Goal: Task Accomplishment & Management: Complete application form

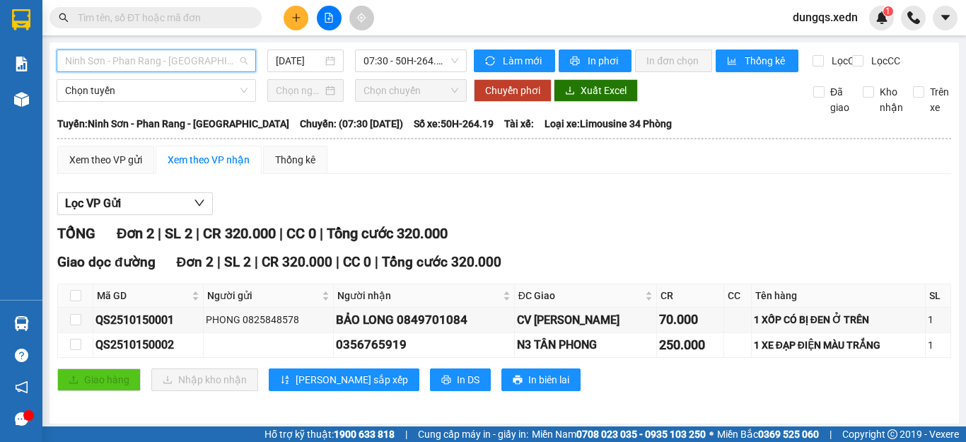
click at [175, 62] on span "Ninh Sơn - Phan Rang - [GEOGRAPHIC_DATA]" at bounding box center [156, 60] width 183 height 21
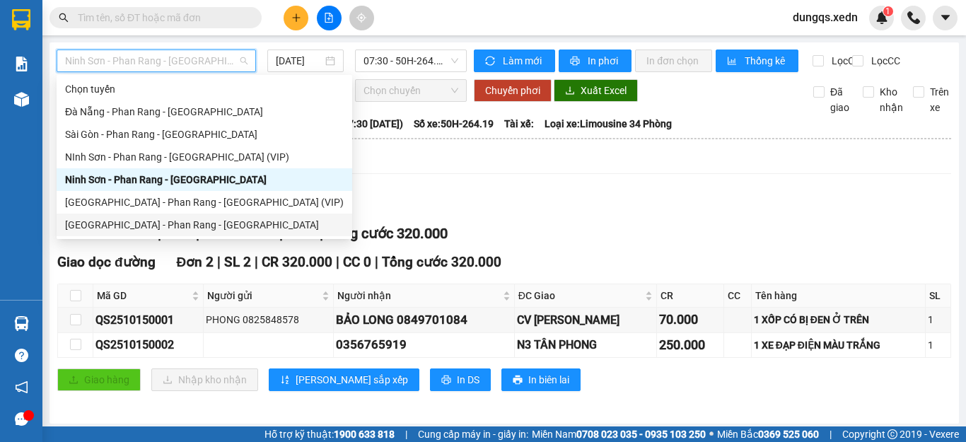
click at [134, 224] on div "[GEOGRAPHIC_DATA] - Phan Rang - [GEOGRAPHIC_DATA]" at bounding box center [204, 225] width 279 height 16
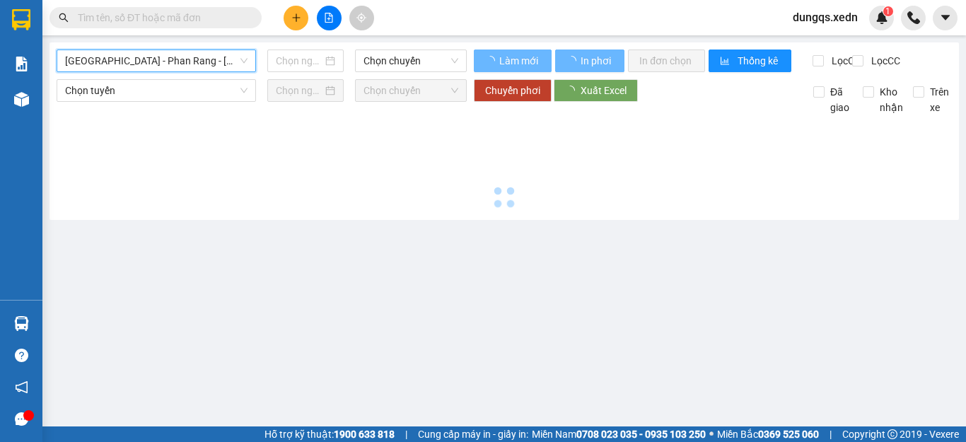
type input "[DATE]"
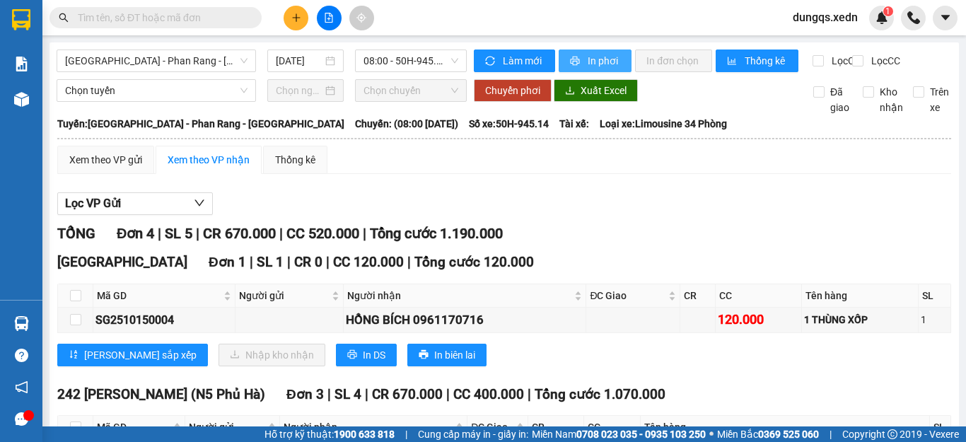
click at [588, 62] on span "In phơi" at bounding box center [604, 61] width 33 height 16
click at [295, 20] on icon "plus" at bounding box center [297, 18] width 10 height 10
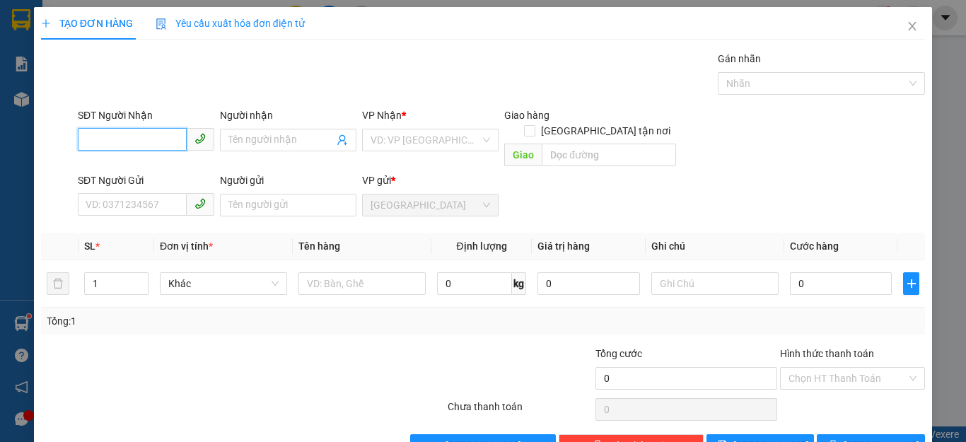
click at [88, 143] on input "SĐT Người Nhận" at bounding box center [132, 139] width 109 height 23
type input "0918072013"
click at [107, 171] on div "0918072013 - TUYỀN" at bounding box center [144, 169] width 117 height 16
type input "TUYỀN"
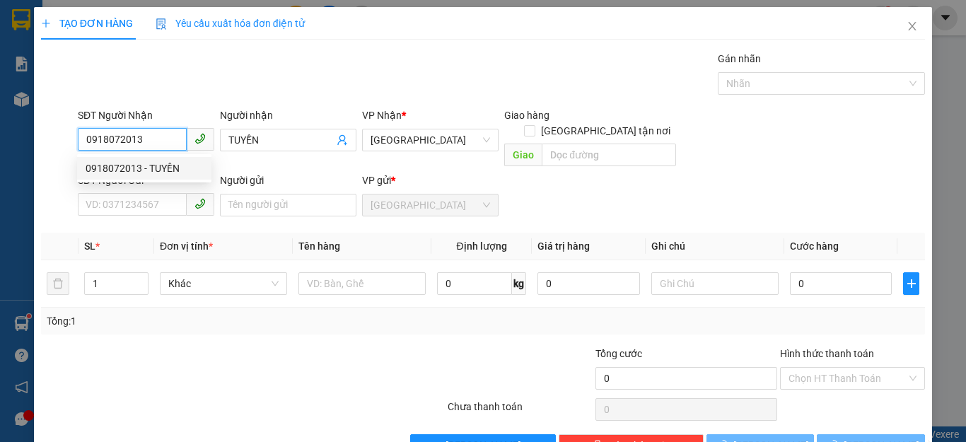
type input "40.000"
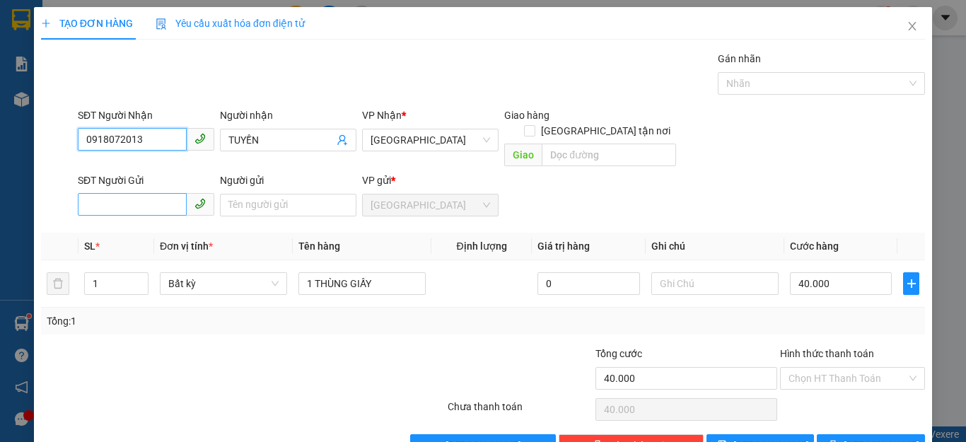
type input "0918072013"
click at [88, 193] on input "SĐT Người Gửi" at bounding box center [132, 204] width 109 height 23
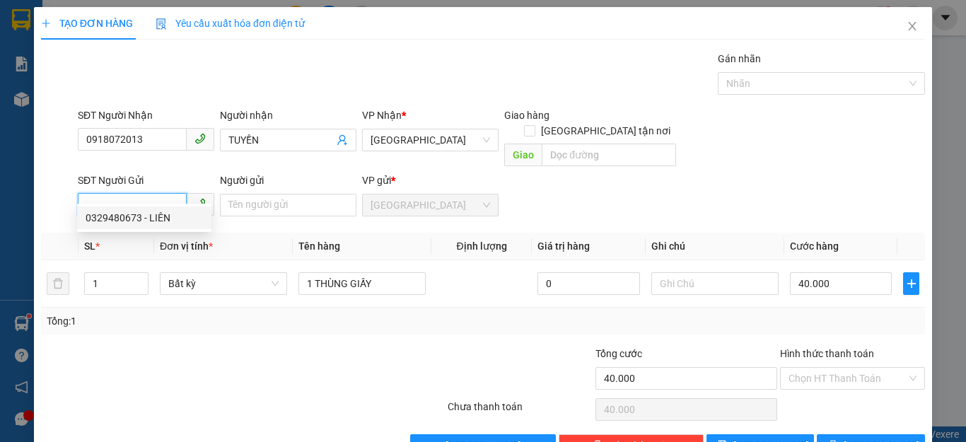
click at [117, 218] on div "0329480673 - LIÊN" at bounding box center [144, 218] width 117 height 16
type input "0329480673"
type input "LIÊN"
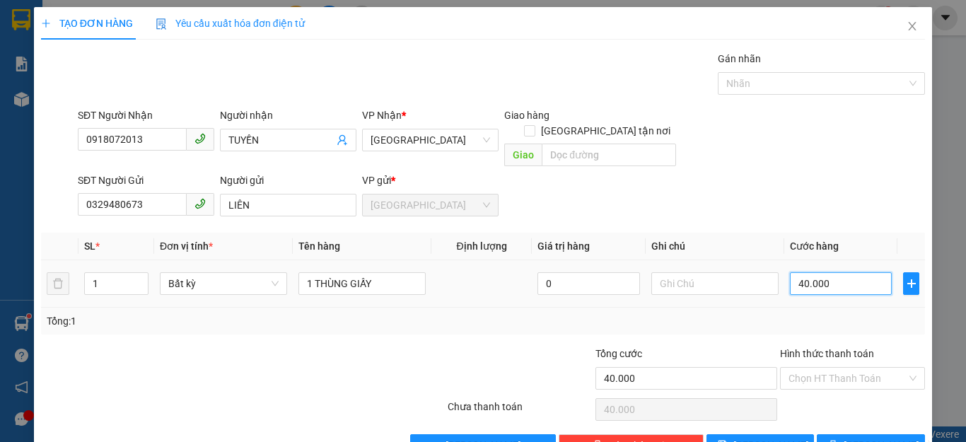
click at [829, 272] on input "40.000" at bounding box center [841, 283] width 102 height 23
type input "0"
type input "5"
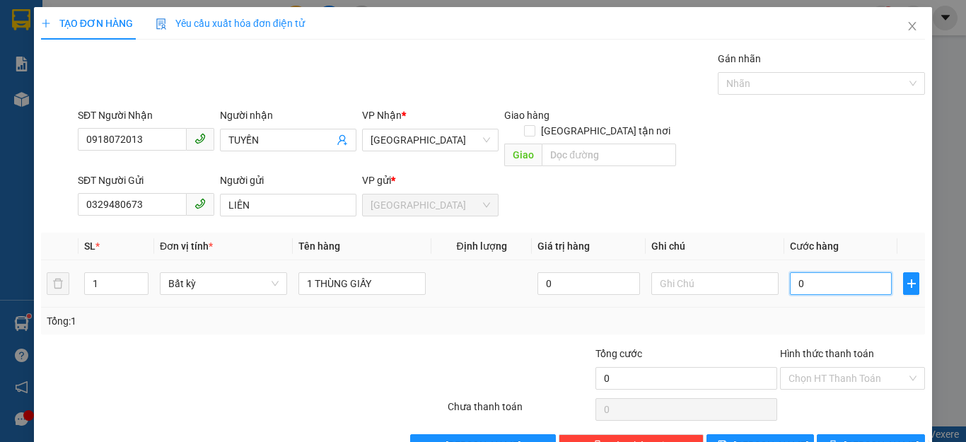
type input "5"
type input "05"
type input "50"
type input "050"
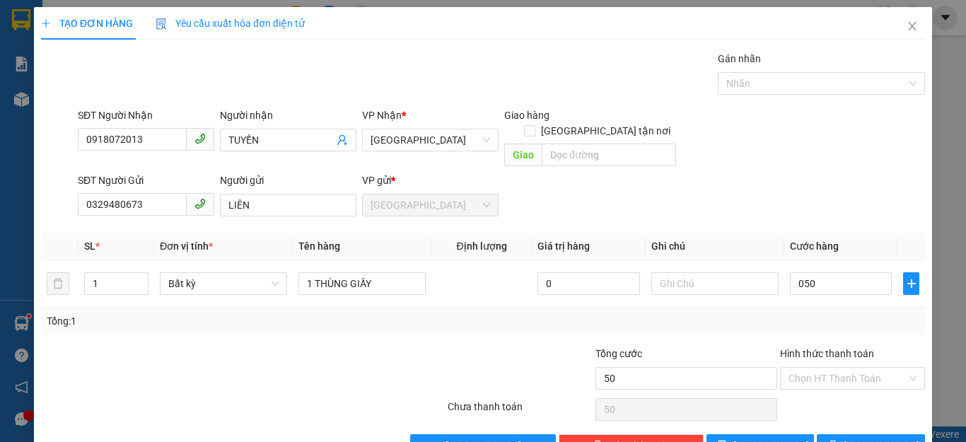
type input "50.000"
click at [878, 313] on div "Tổng: 1" at bounding box center [483, 321] width 873 height 16
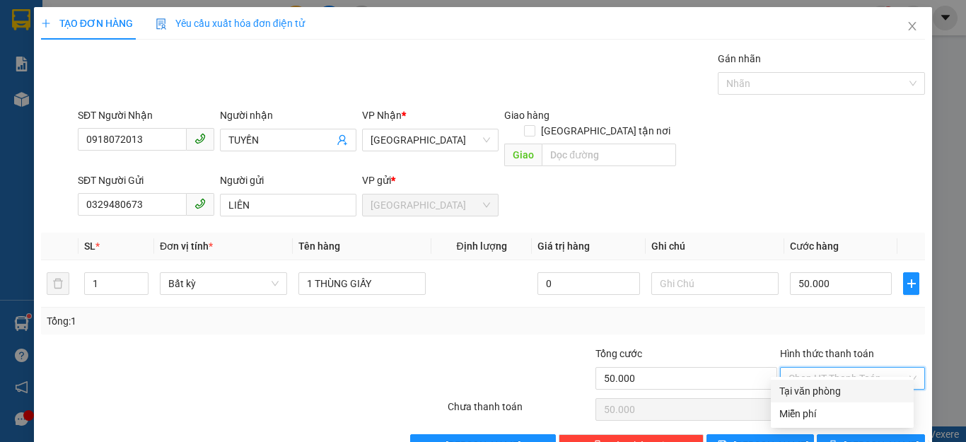
click at [857, 368] on input "Hình thức thanh toán" at bounding box center [848, 378] width 118 height 21
click at [812, 391] on div "Tại văn phòng" at bounding box center [843, 391] width 126 height 16
type input "0"
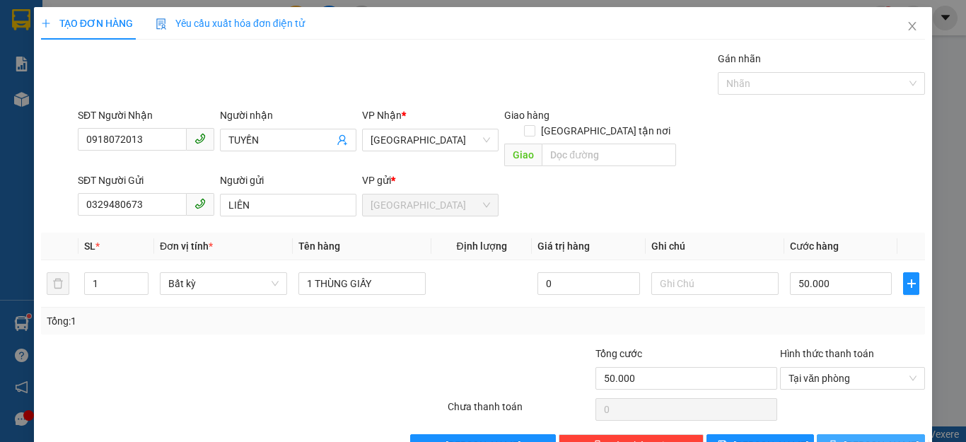
click at [837, 441] on icon "printer" at bounding box center [833, 445] width 9 height 9
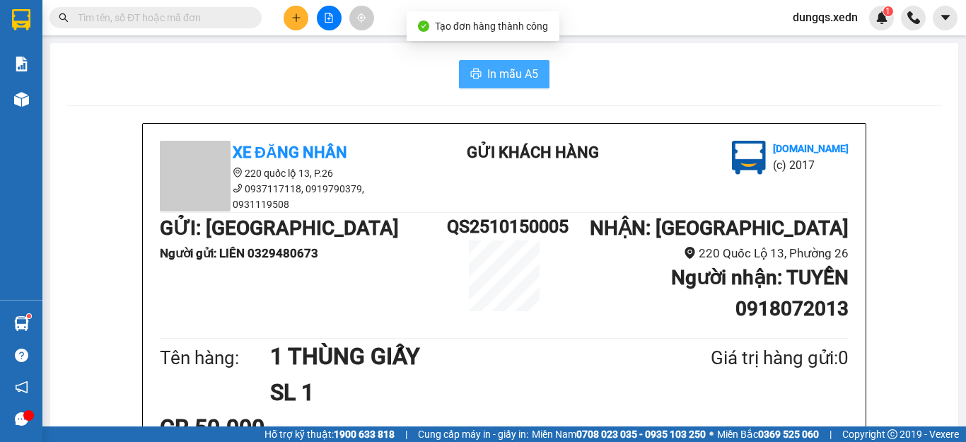
click at [497, 76] on span "In mẫu A5" at bounding box center [512, 74] width 51 height 18
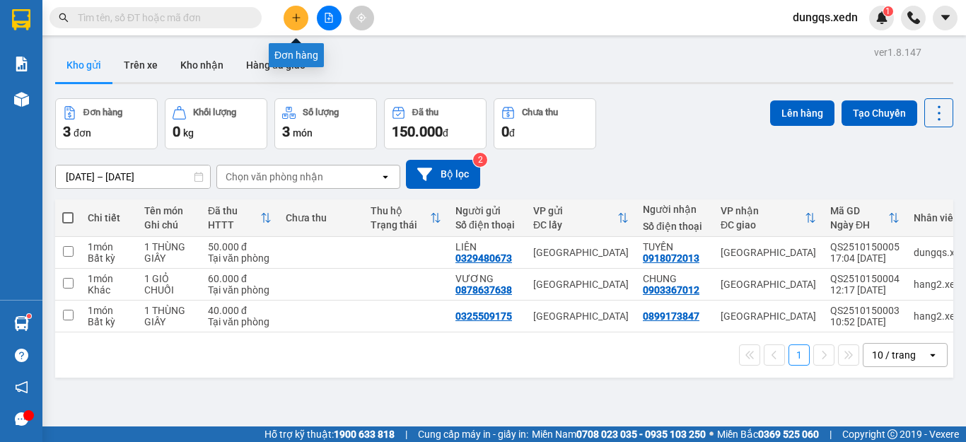
click at [295, 18] on icon "plus" at bounding box center [296, 17] width 8 height 1
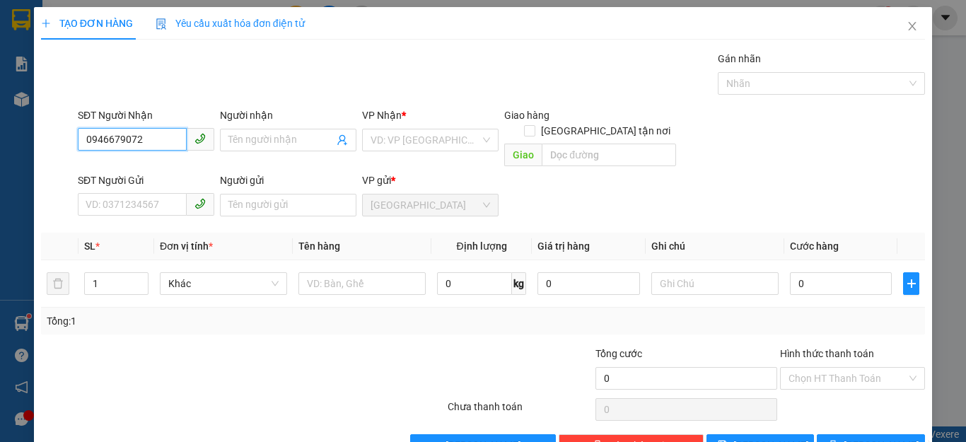
click at [110, 142] on input "0946679072" at bounding box center [132, 139] width 109 height 23
click at [107, 138] on input "0946679072" at bounding box center [132, 139] width 109 height 23
click at [115, 140] on input "09460679072" at bounding box center [132, 139] width 109 height 23
type input "0946079072"
click at [115, 171] on div "0946079072 - HUYNH" at bounding box center [144, 169] width 117 height 16
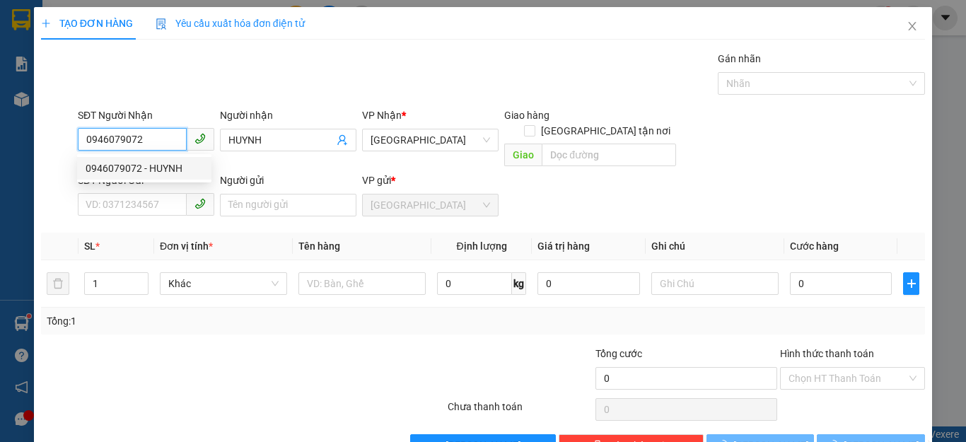
type input "HUYNH"
type input "50.000"
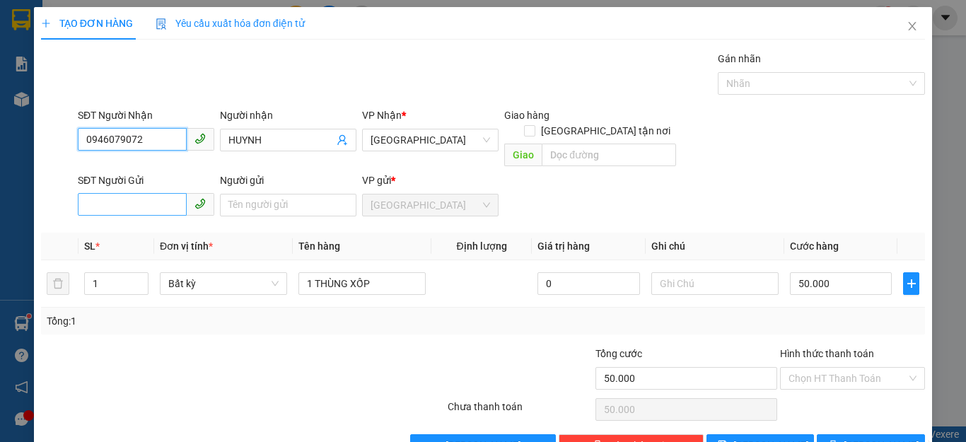
type input "0946079072"
click at [88, 193] on input "SĐT Người Gửi" at bounding box center [132, 204] width 109 height 23
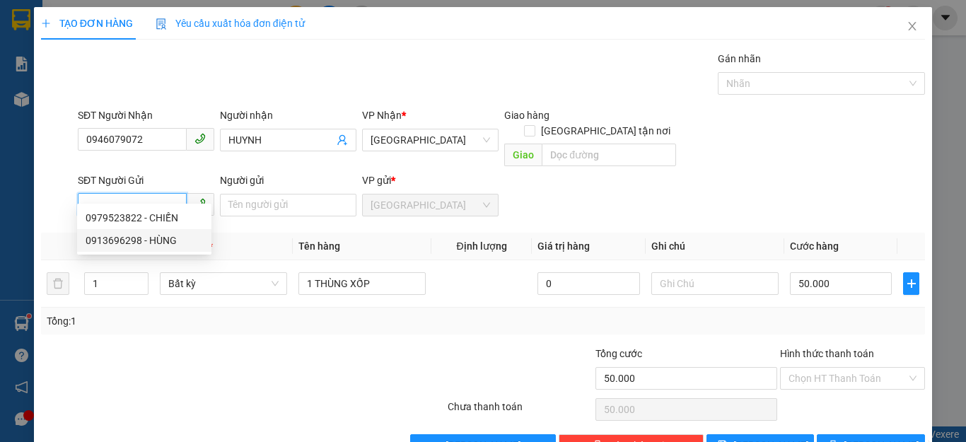
click at [115, 241] on div "0913696298 - HÙNG" at bounding box center [144, 241] width 117 height 16
type input "0913696298"
type input "HÙNG"
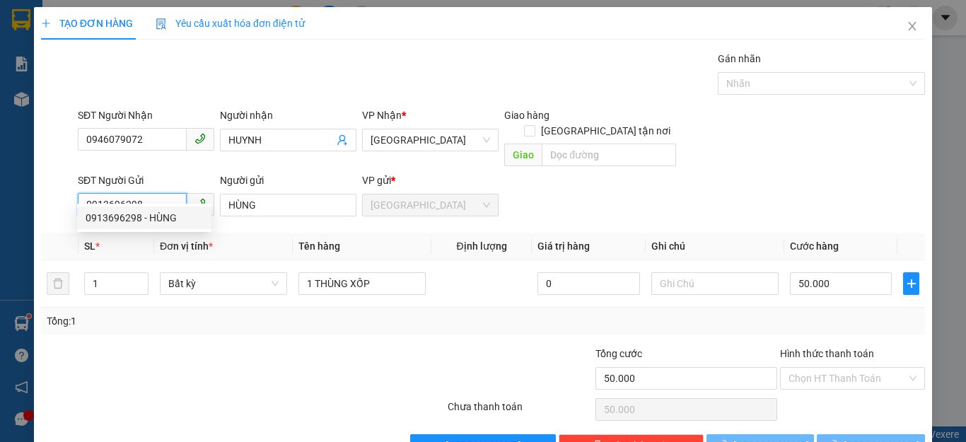
type input "450.000"
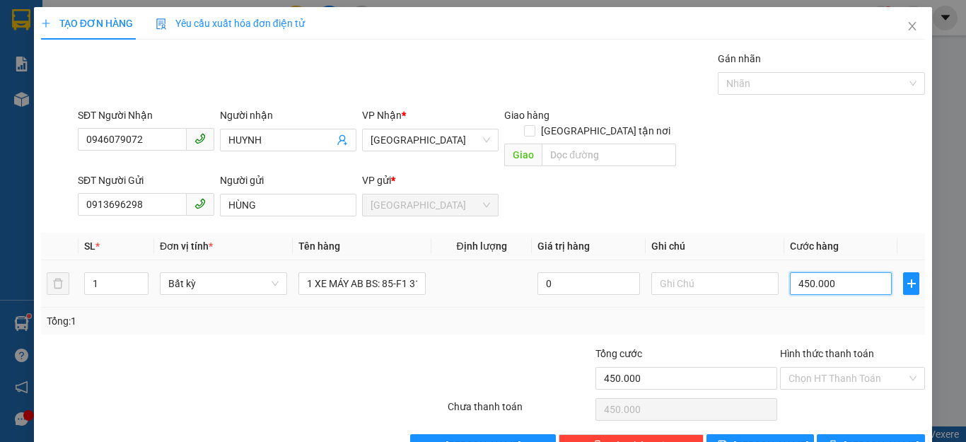
click at [824, 272] on input "450.000" at bounding box center [841, 283] width 102 height 23
type input "0"
type input "4"
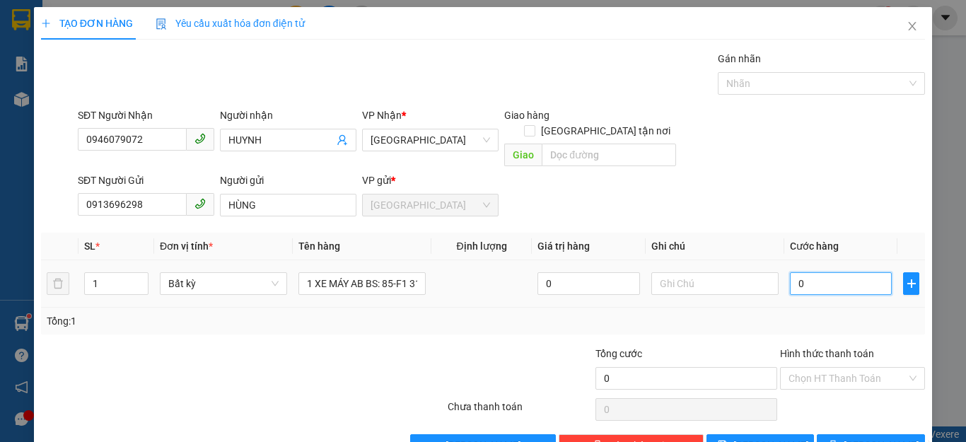
type input "4"
type input "04"
type input "40"
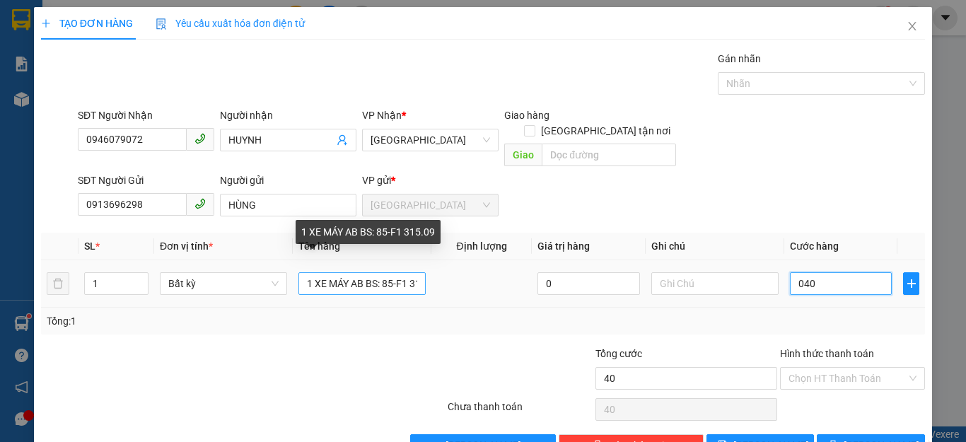
type input "040"
type input "40.000"
click at [414, 274] on input "1 XE MÁY AB BS: 85-F1 315.09" at bounding box center [362, 283] width 127 height 23
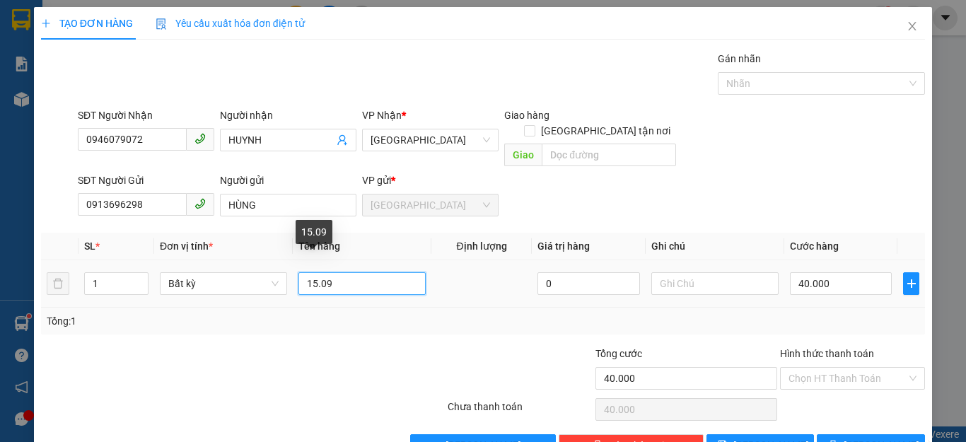
click at [333, 273] on input "15.09" at bounding box center [362, 283] width 127 height 23
type input "1 THÙNG XỐP"
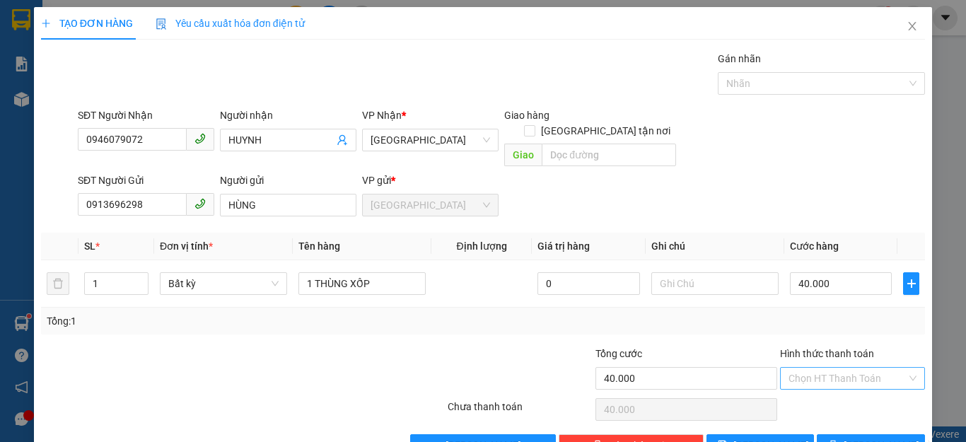
click at [852, 368] on input "Hình thức thanh toán" at bounding box center [848, 378] width 118 height 21
click at [831, 390] on div "Tại văn phòng" at bounding box center [843, 391] width 126 height 16
type input "0"
click at [846, 434] on button "[PERSON_NAME] và In" at bounding box center [871, 445] width 108 height 23
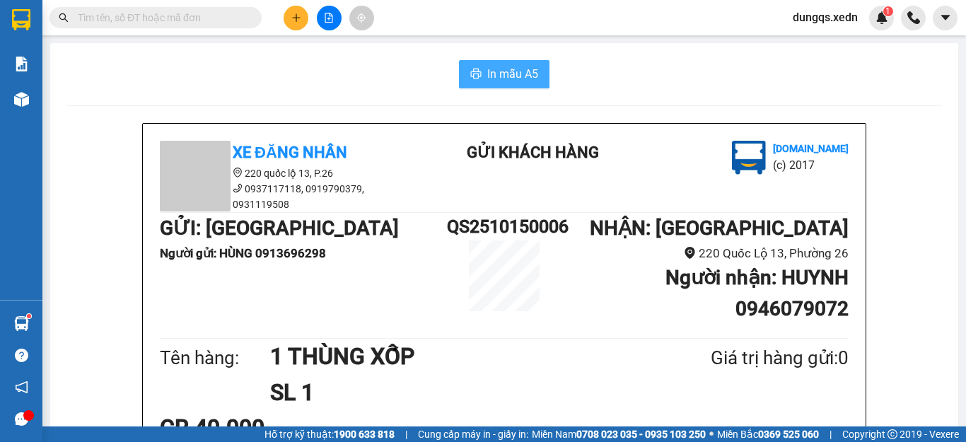
click at [507, 81] on span "In mẫu A5" at bounding box center [512, 74] width 51 height 18
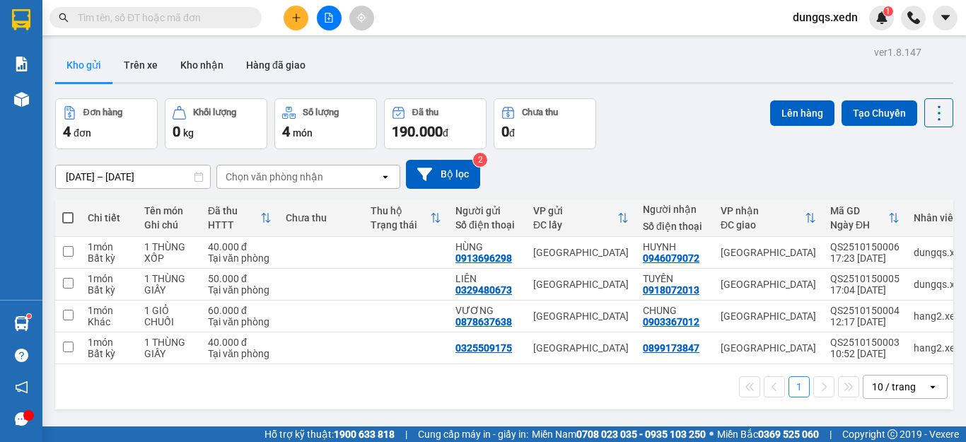
click at [84, 19] on input "text" at bounding box center [161, 18] width 167 height 16
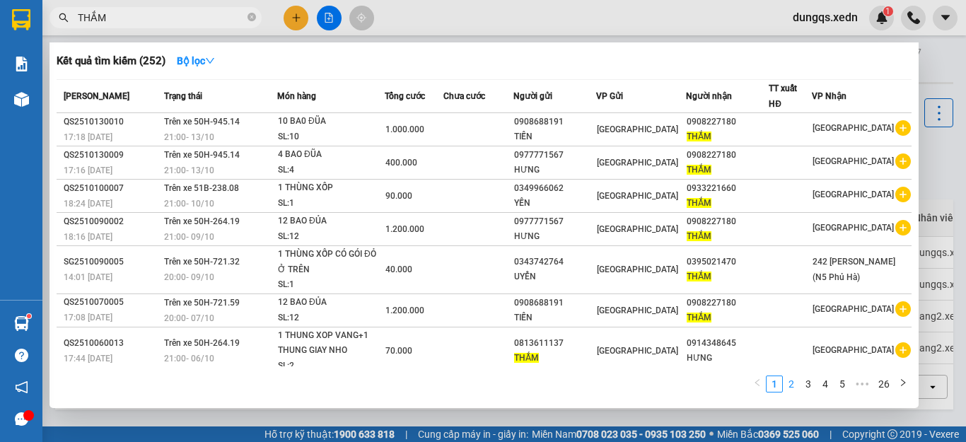
type input "THẮM"
click at [792, 388] on link "2" at bounding box center [792, 384] width 16 height 16
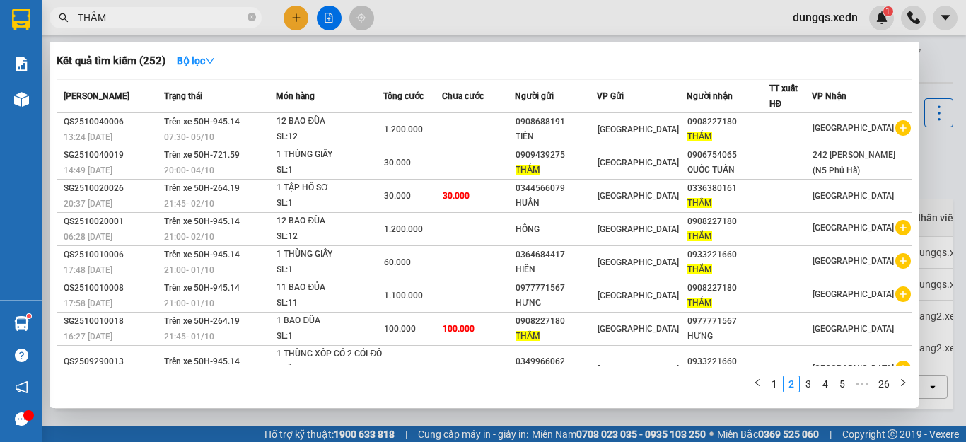
click at [807, 386] on link "3" at bounding box center [809, 384] width 16 height 16
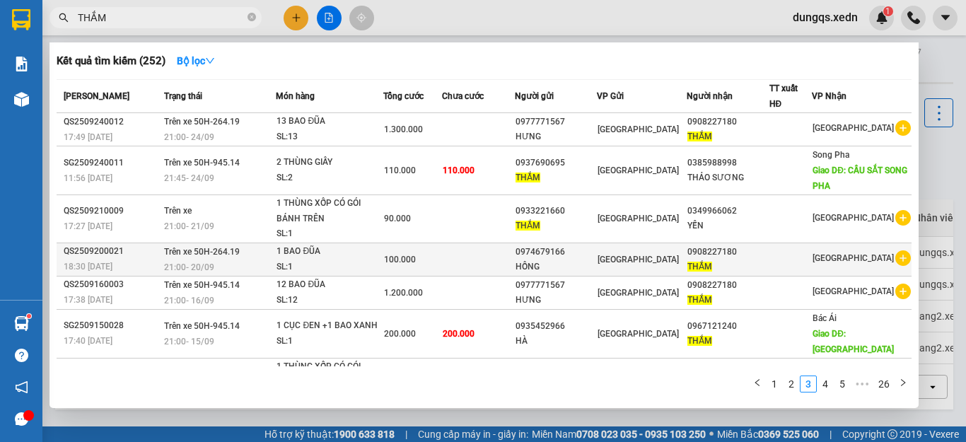
click at [562, 256] on div "0974679166" at bounding box center [556, 252] width 81 height 15
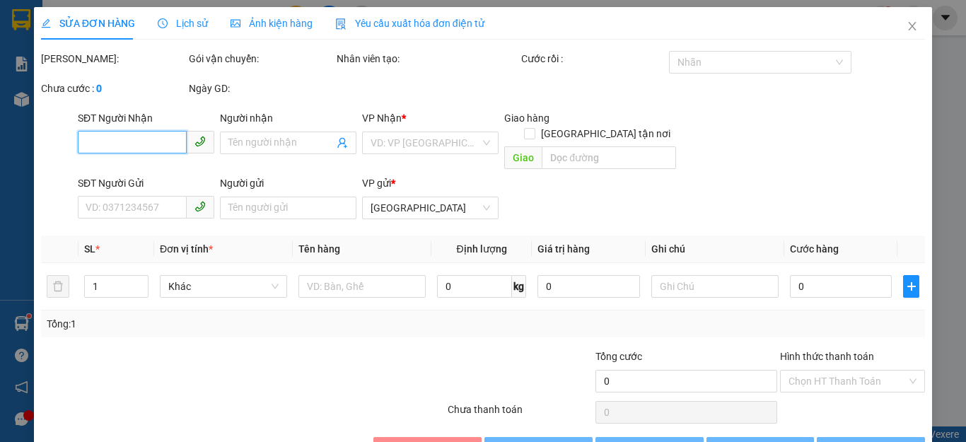
type input "0908227180"
type input "THẮM"
type input "0974679166"
type input "HỒNG"
type input "100.000"
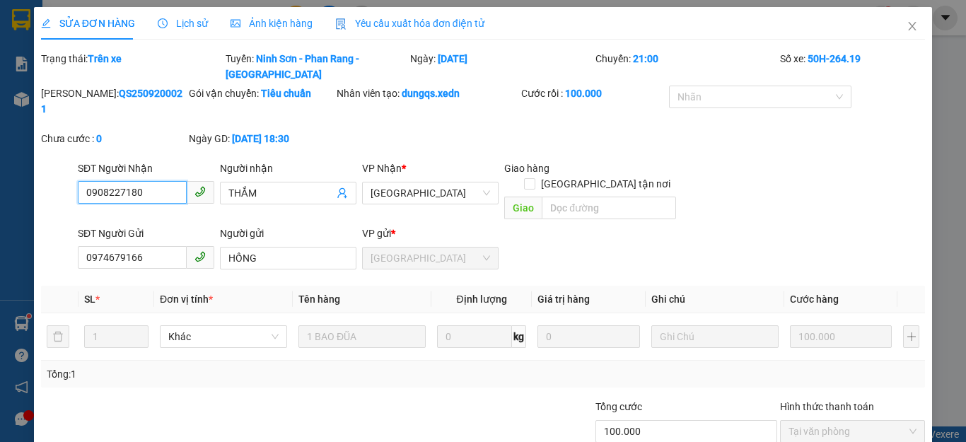
scroll to position [49, 0]
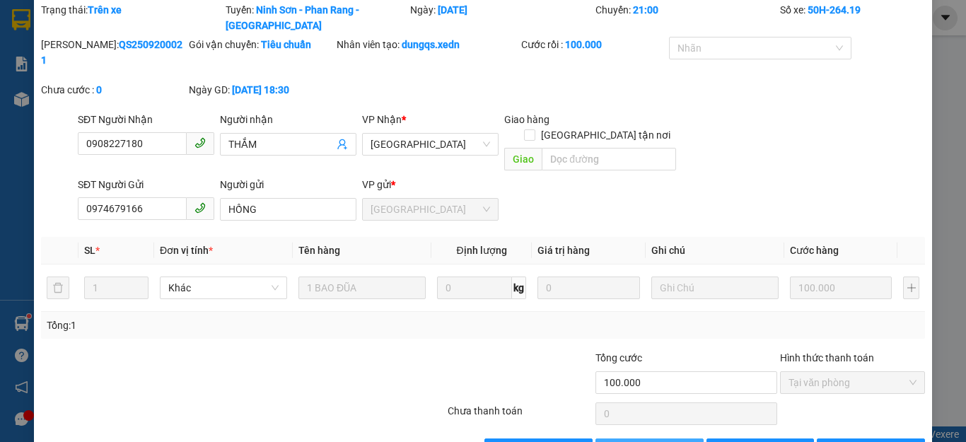
click at [637, 442] on span "Thêm ĐH mới" at bounding box center [658, 450] width 60 height 16
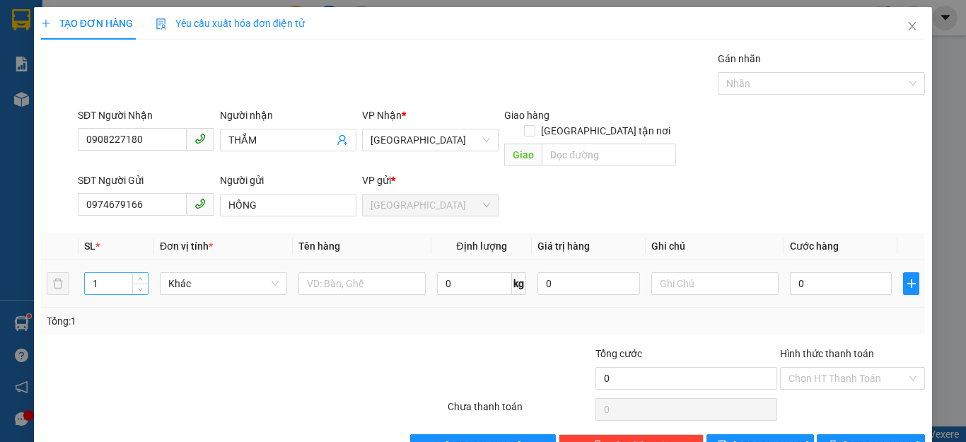
click at [99, 273] on input "1" at bounding box center [116, 283] width 63 height 21
type input "2"
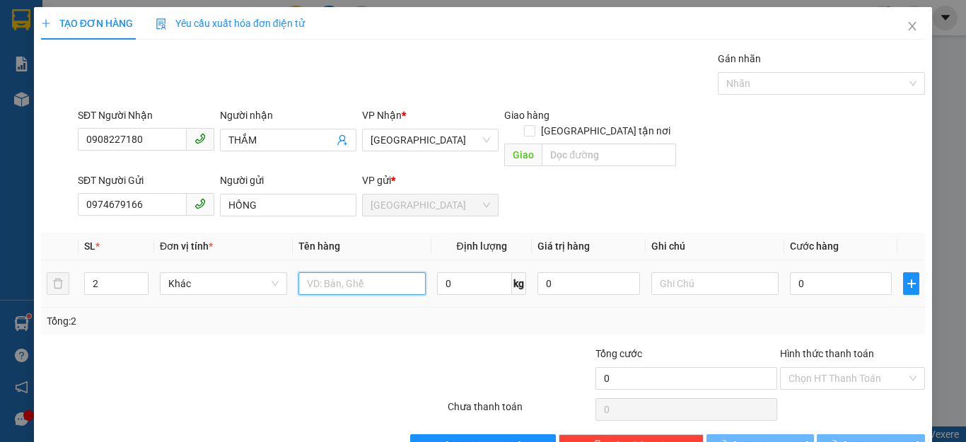
click at [304, 272] on input "text" at bounding box center [362, 283] width 127 height 23
type input "2 BAO ĐỦA"
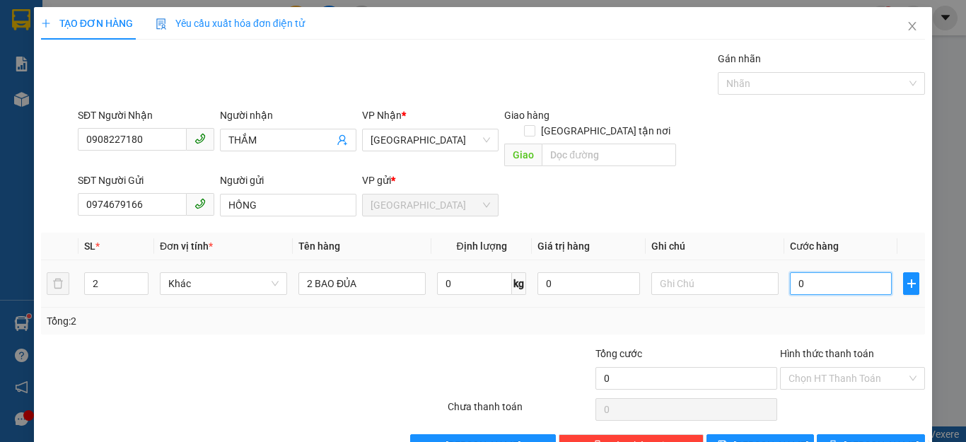
click at [832, 272] on input "0" at bounding box center [841, 283] width 102 height 23
type input "2"
type input "20"
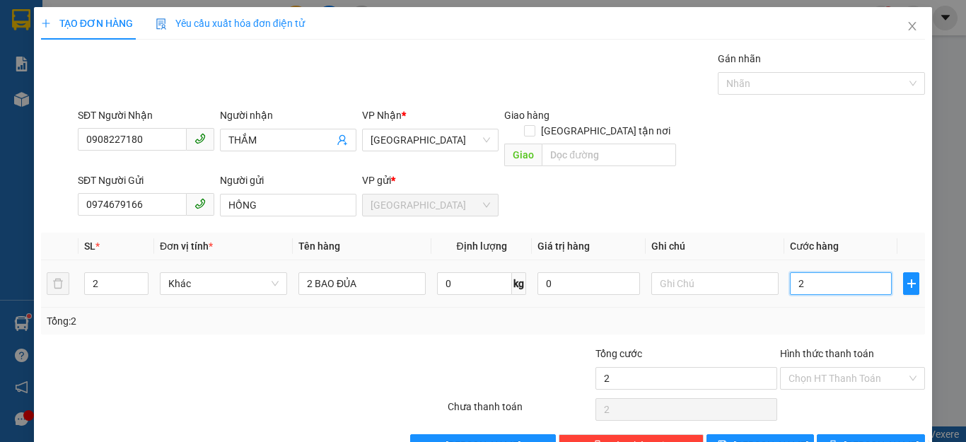
type input "20"
type input "200"
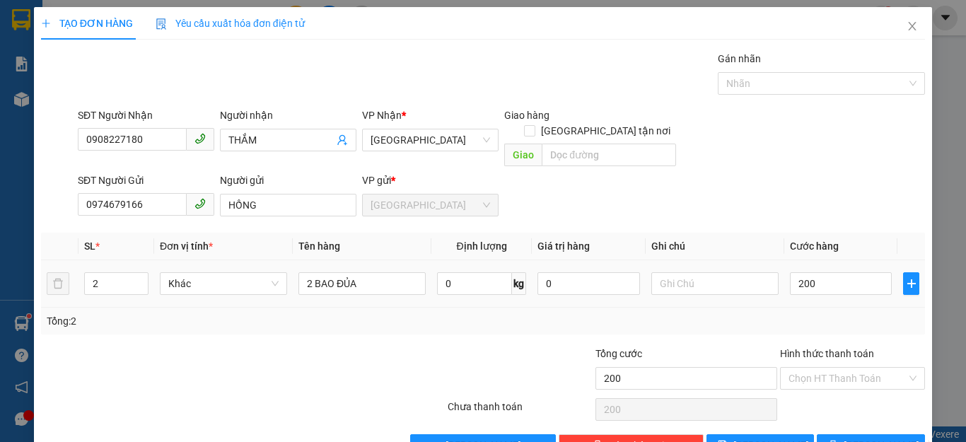
type input "200.000"
click at [855, 290] on td "200.000" at bounding box center [841, 283] width 113 height 47
click at [854, 368] on input "Hình thức thanh toán" at bounding box center [848, 378] width 118 height 21
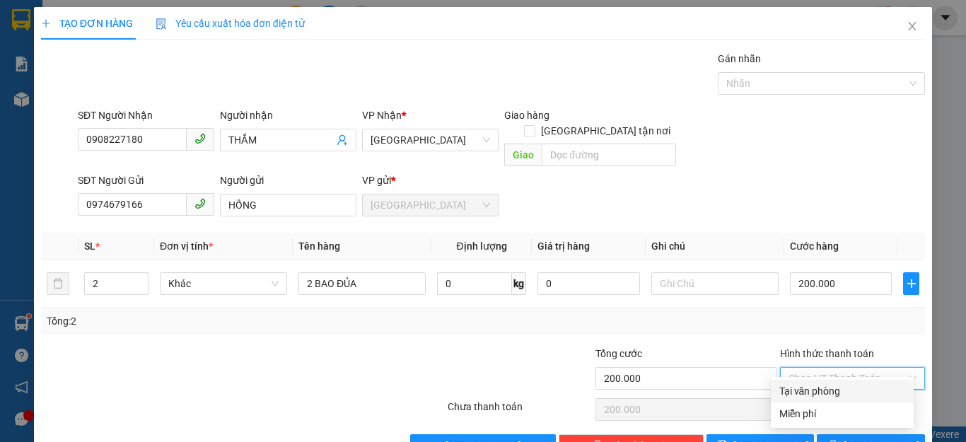
click at [828, 391] on div "Tại văn phòng" at bounding box center [843, 391] width 126 height 16
type input "0"
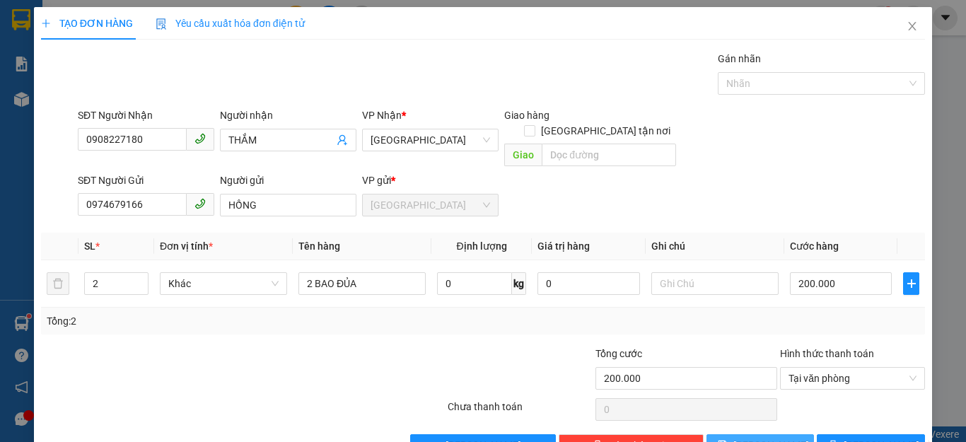
click at [784, 434] on button "[PERSON_NAME]" at bounding box center [761, 445] width 108 height 23
type input "1"
type input "0"
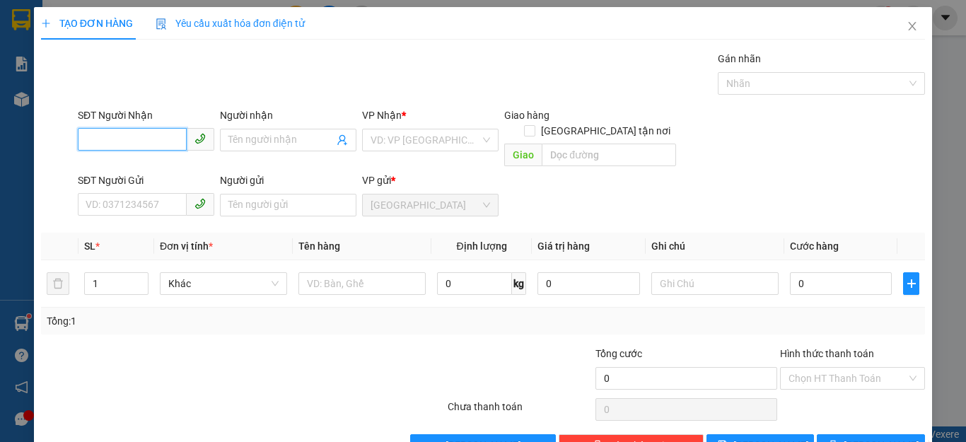
click at [85, 137] on input "SĐT Người Nhận" at bounding box center [132, 139] width 109 height 23
click at [111, 168] on div "0342025279 - DŨNG" at bounding box center [144, 169] width 117 height 16
type input "0342025279"
type input "DŨNG"
type input "BX DẦU DÂY"
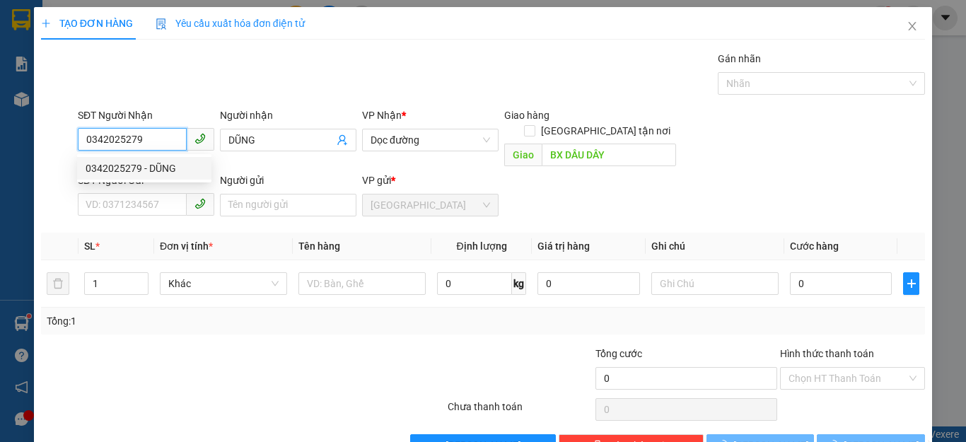
type input "100.000"
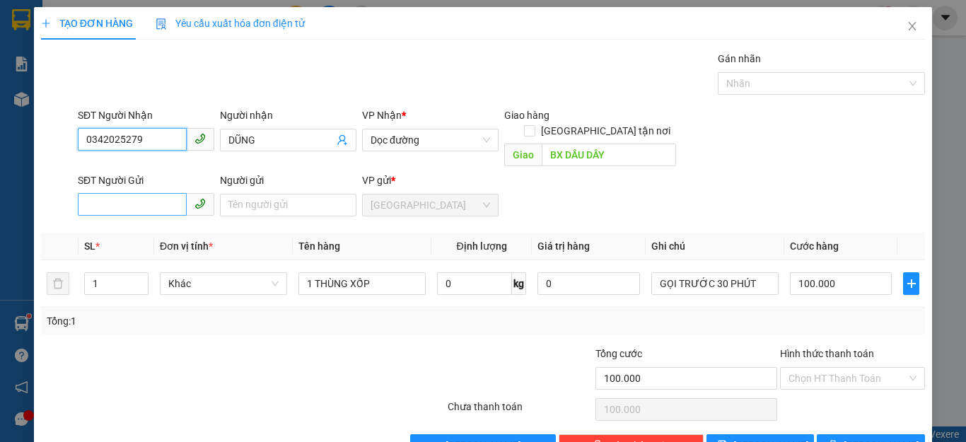
type input "0342025279"
click at [91, 193] on input "SĐT Người Gửi" at bounding box center [132, 204] width 109 height 23
click at [99, 193] on input "SĐT Người Gửi" at bounding box center [132, 204] width 109 height 23
click at [83, 193] on input "SĐT Người Gửi" at bounding box center [132, 204] width 109 height 23
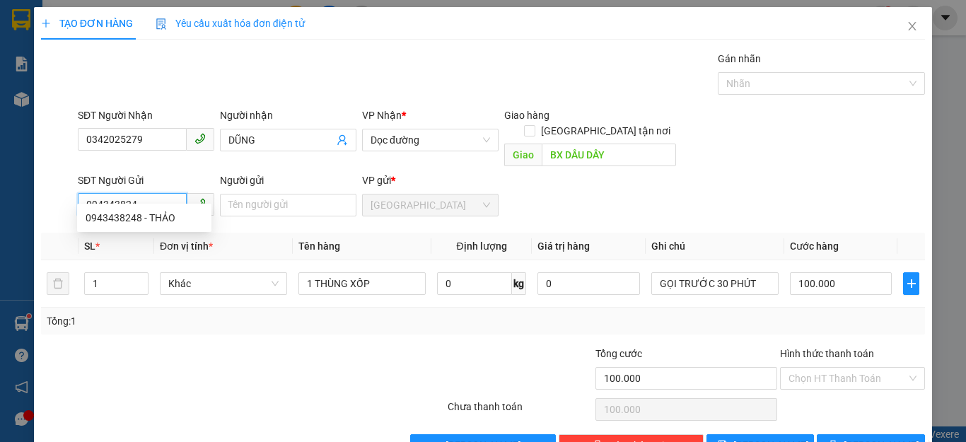
type input "0943438248"
drag, startPoint x: 117, startPoint y: 219, endPoint x: 125, endPoint y: 221, distance: 8.3
click at [117, 219] on div "0943438248 - THẢO" at bounding box center [144, 218] width 117 height 16
type input "THẢO"
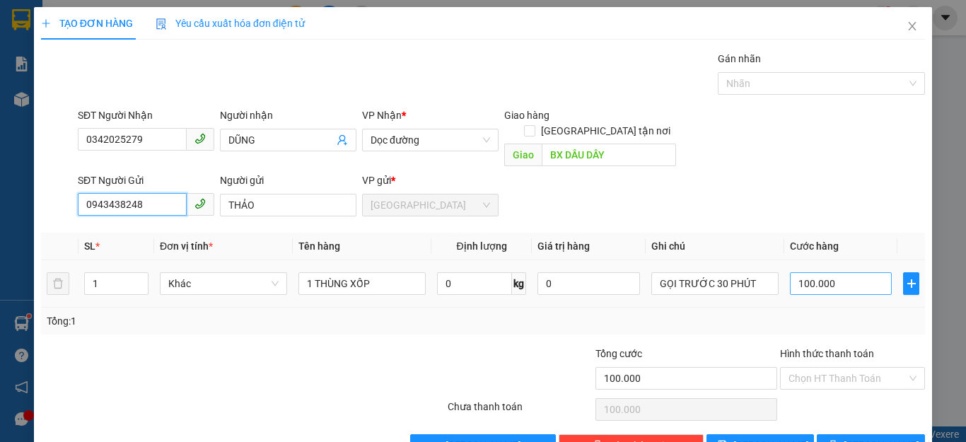
type input "0943438248"
click at [825, 272] on input "100.000" at bounding box center [841, 283] width 102 height 23
type input "0"
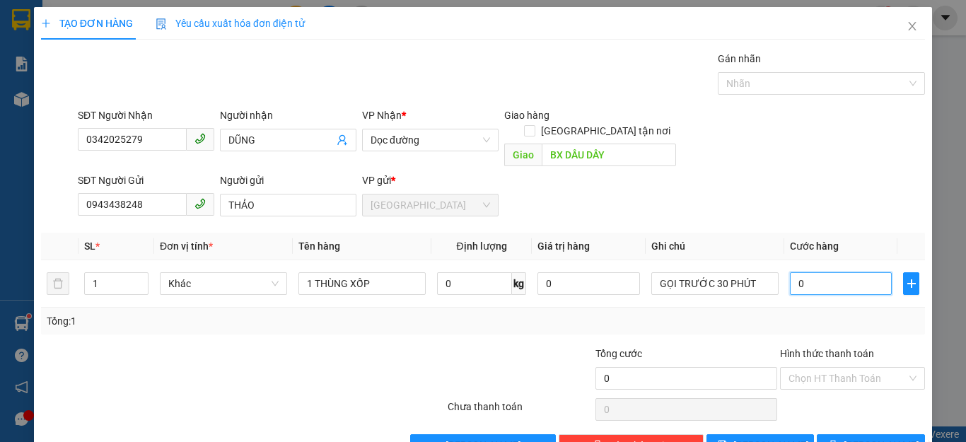
type input "2"
type input "02"
type input "20"
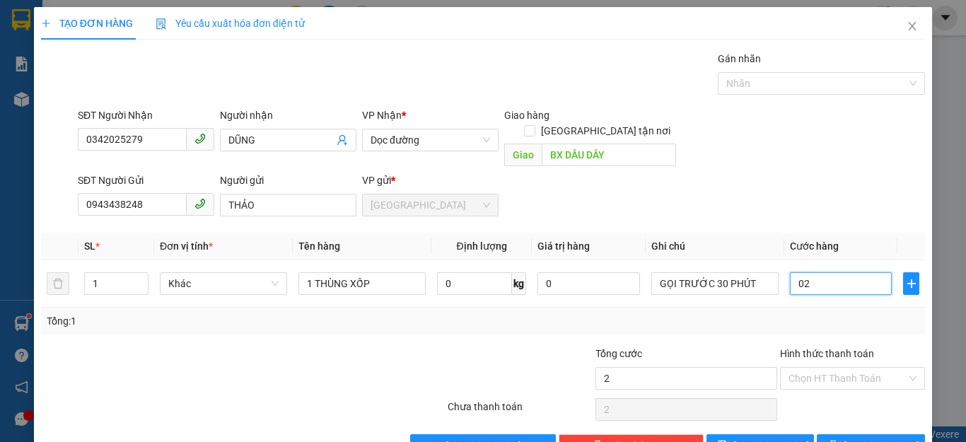
type input "020"
type input "200"
type input "0.200"
type input "200.000"
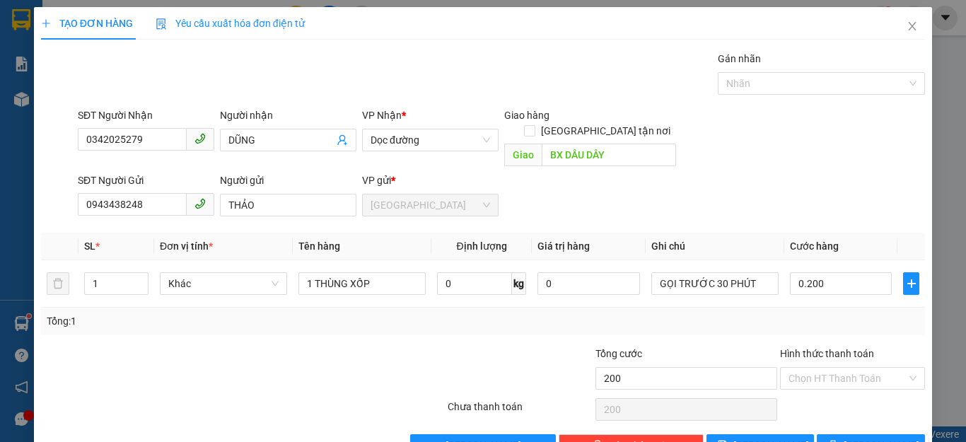
type input "200.000"
click at [827, 313] on div "Tổng: 1" at bounding box center [483, 321] width 873 height 16
click at [850, 368] on input "Hình thức thanh toán" at bounding box center [848, 378] width 118 height 21
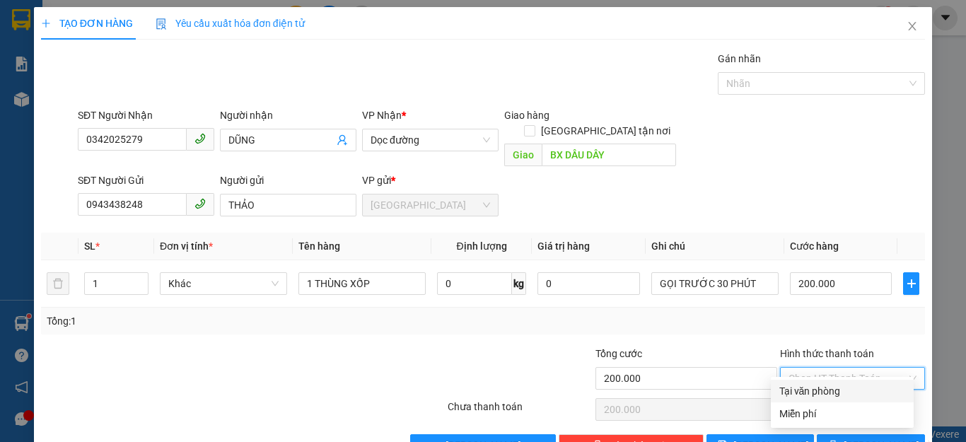
click at [827, 388] on div "Tại văn phòng" at bounding box center [843, 391] width 126 height 16
type input "0"
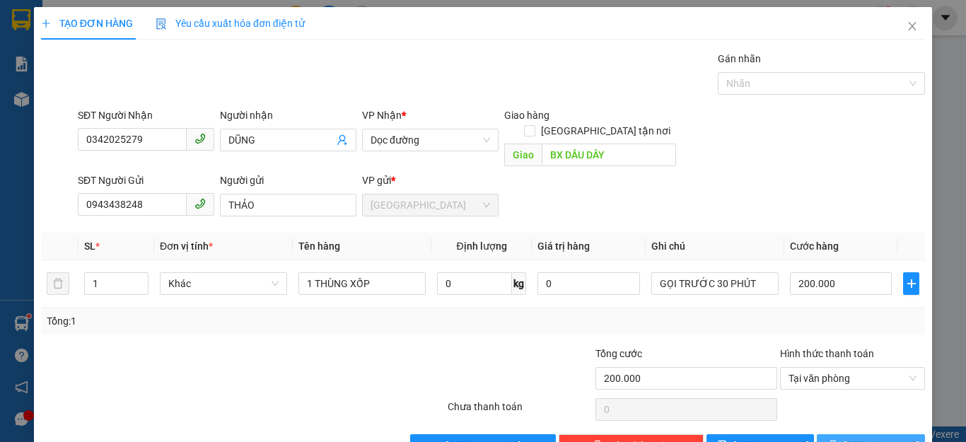
click at [846, 434] on button "[PERSON_NAME] và In" at bounding box center [871, 445] width 108 height 23
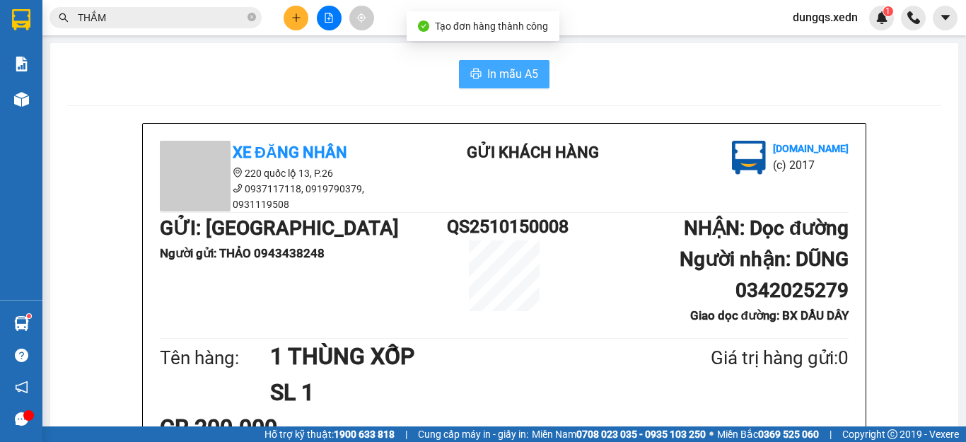
click at [492, 70] on span "In mẫu A5" at bounding box center [512, 74] width 51 height 18
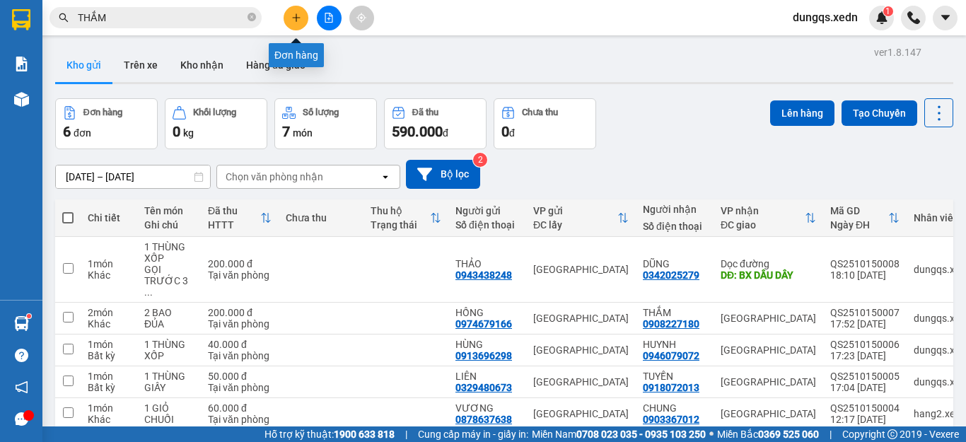
click at [294, 17] on icon "plus" at bounding box center [297, 18] width 10 height 10
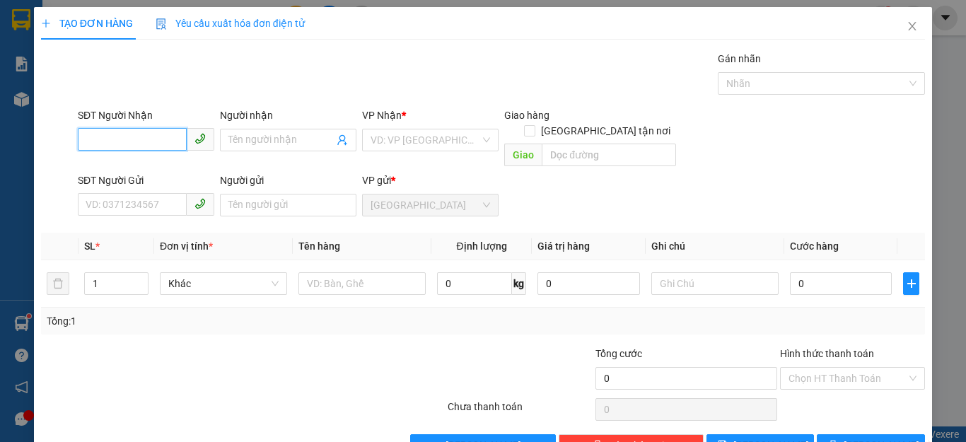
click at [83, 139] on input "SĐT Người Nhận" at bounding box center [132, 139] width 109 height 23
type input "0898302234"
click at [112, 164] on div "0898302234 - ĐẠO" at bounding box center [144, 169] width 117 height 16
type input "[DEMOGRAPHIC_DATA]"
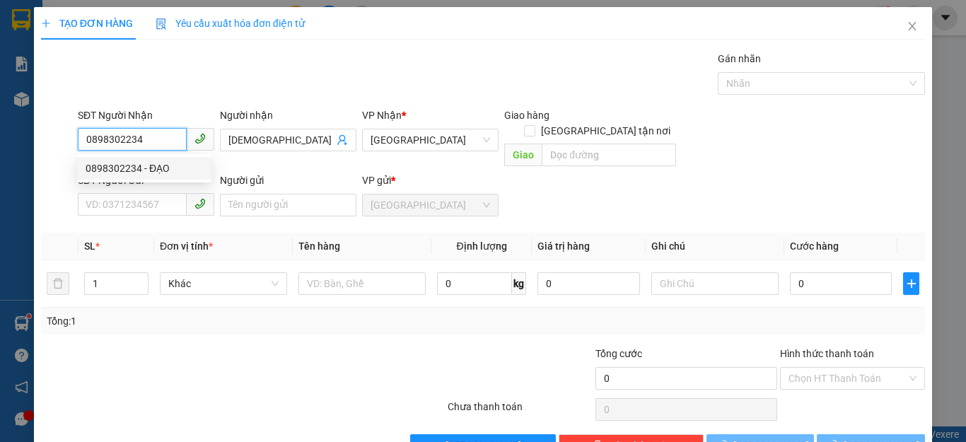
type input "30.000"
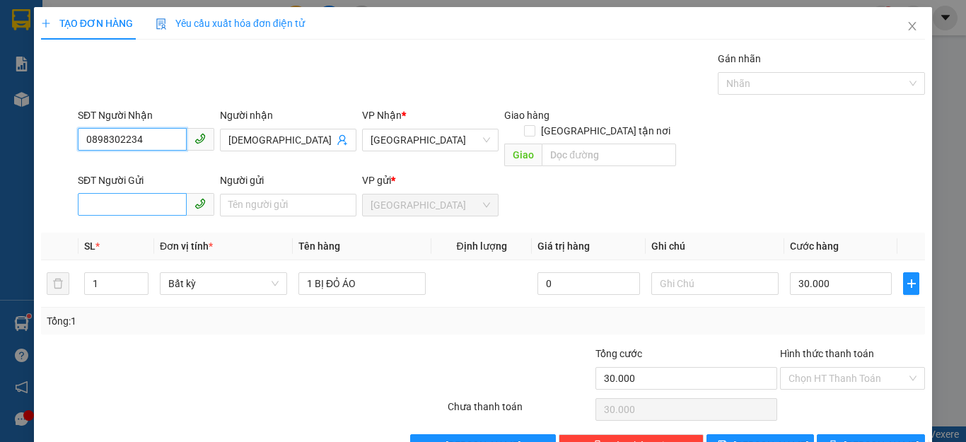
type input "0898302234"
click at [90, 193] on input "SĐT Người Gửi" at bounding box center [132, 204] width 109 height 23
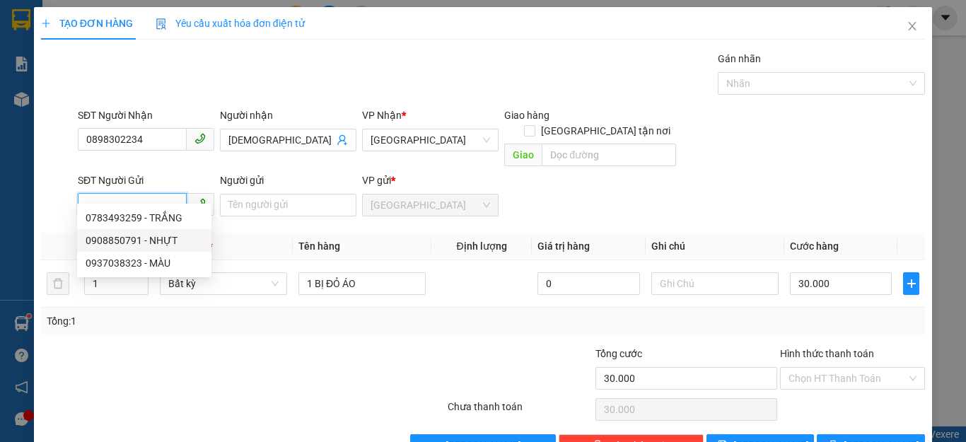
click at [113, 241] on div "0908850791 - NHỰT" at bounding box center [144, 241] width 117 height 16
type input "0908850791"
type input "NHỰT"
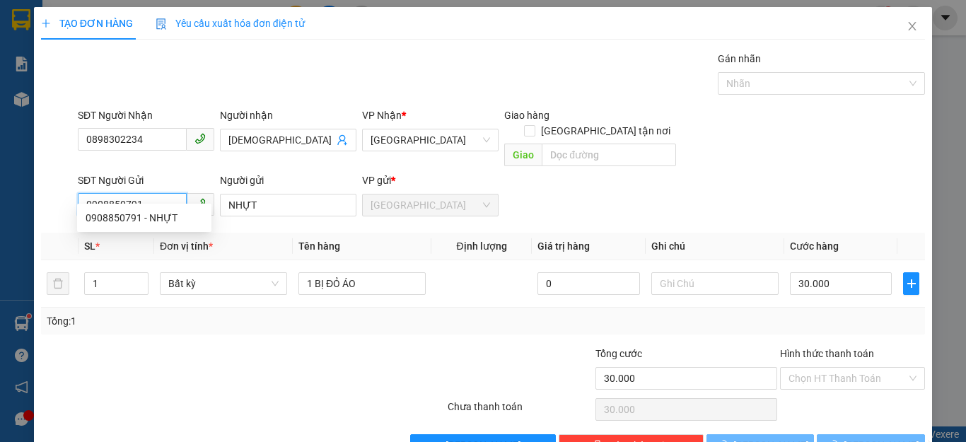
type input "40.000"
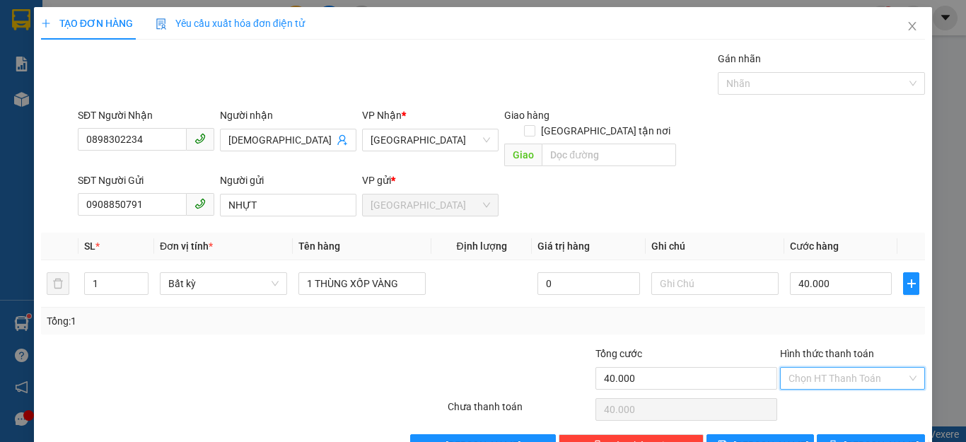
click at [844, 368] on input "Hình thức thanh toán" at bounding box center [848, 378] width 118 height 21
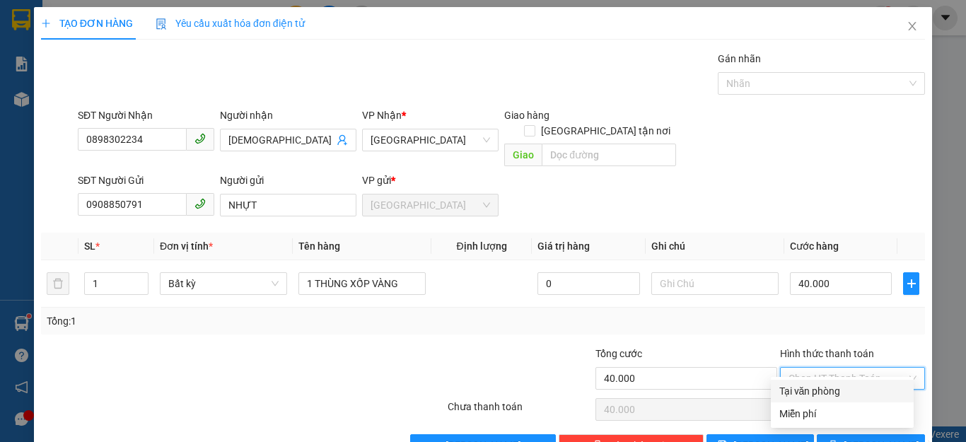
click at [823, 390] on div "Tại văn phòng" at bounding box center [843, 391] width 126 height 16
type input "0"
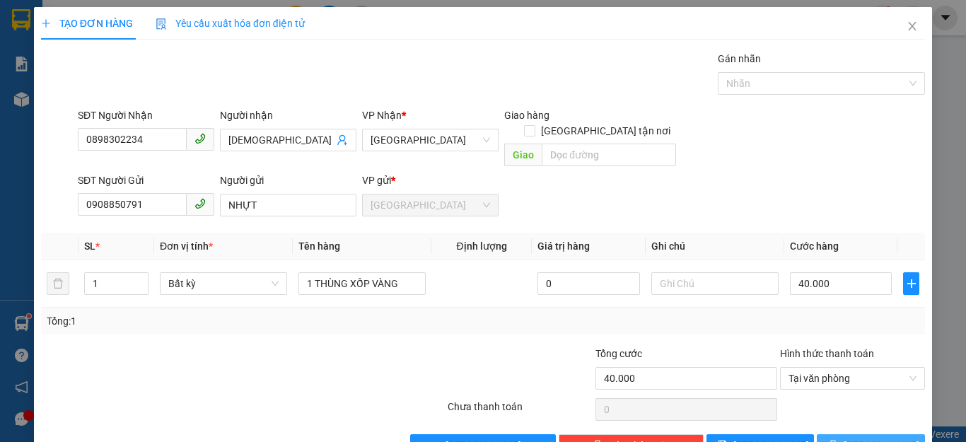
drag, startPoint x: 853, startPoint y: 432, endPoint x: 848, endPoint y: 426, distance: 7.5
click at [851, 438] on span "[PERSON_NAME] và In" at bounding box center [893, 446] width 99 height 16
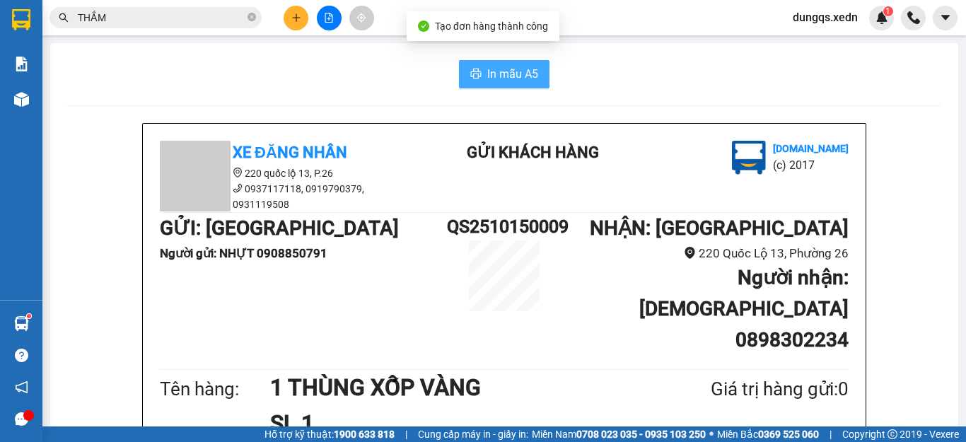
click at [489, 72] on span "In mẫu A5" at bounding box center [512, 74] width 51 height 18
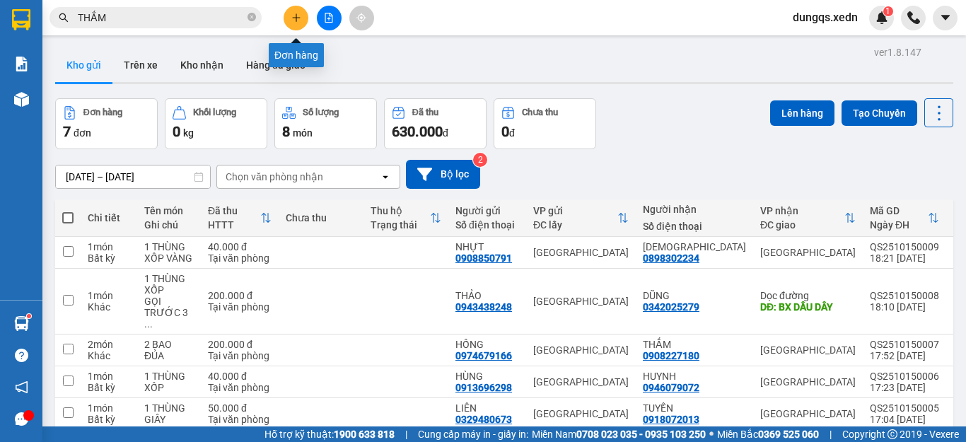
click at [294, 21] on icon "plus" at bounding box center [297, 18] width 10 height 10
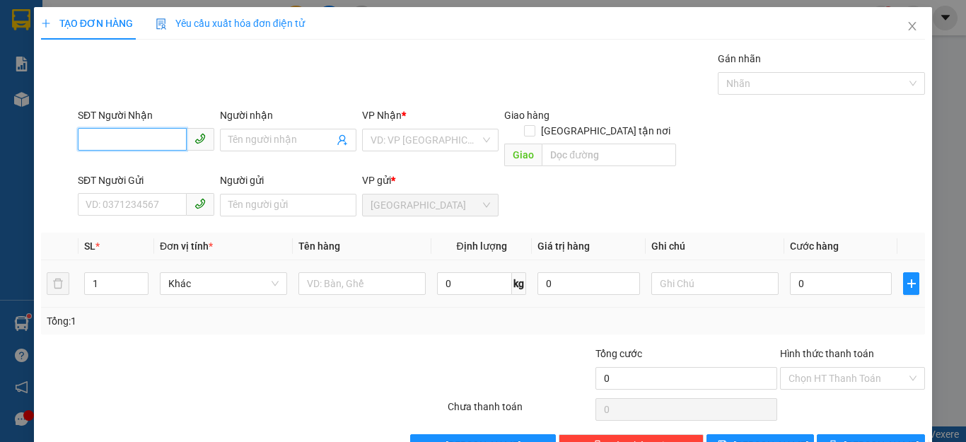
click at [82, 140] on input "SĐT Người Nhận" at bounding box center [132, 139] width 109 height 23
type input "0339599885"
click at [106, 170] on div "0339599885 - TUẤN" at bounding box center [144, 169] width 117 height 16
type input "TUẤN"
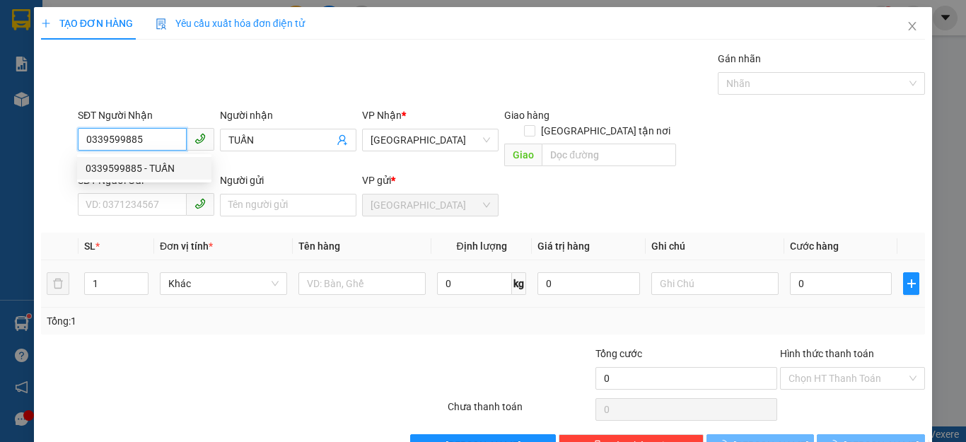
type input "40.000"
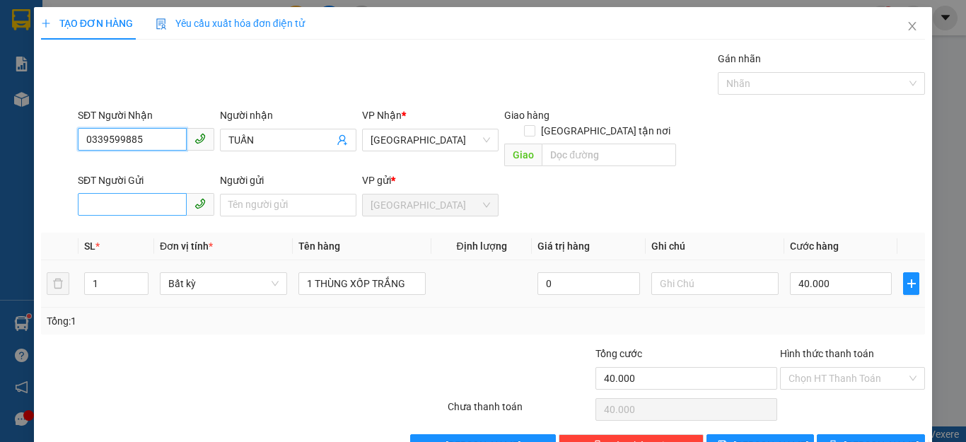
type input "0339599885"
click at [92, 193] on input "SĐT Người Gửi" at bounding box center [132, 204] width 109 height 23
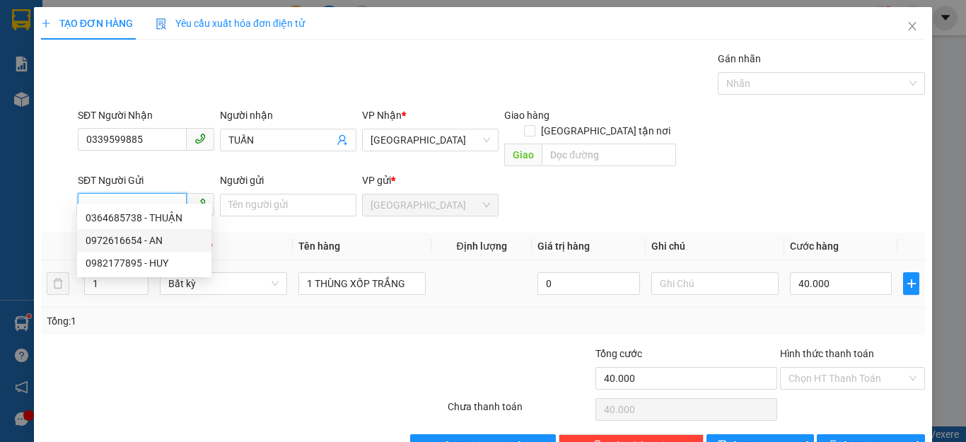
click at [120, 243] on div "0972616654 - AN" at bounding box center [144, 241] width 117 height 16
type input "0972616654"
type input "AN"
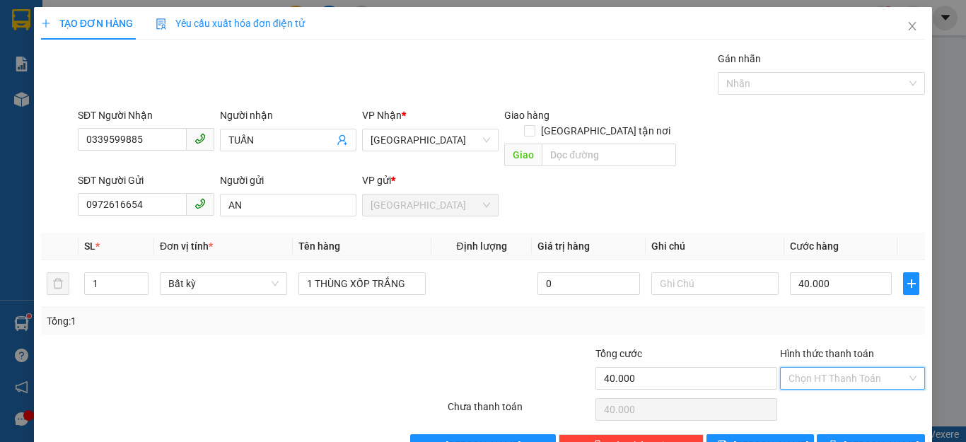
click at [852, 368] on input "Hình thức thanh toán" at bounding box center [848, 378] width 118 height 21
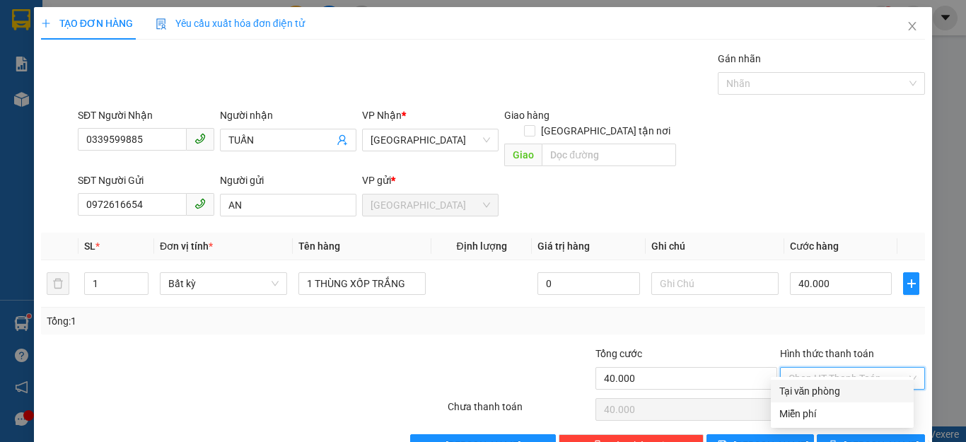
click at [820, 392] on div "Tại văn phòng" at bounding box center [843, 391] width 126 height 16
type input "0"
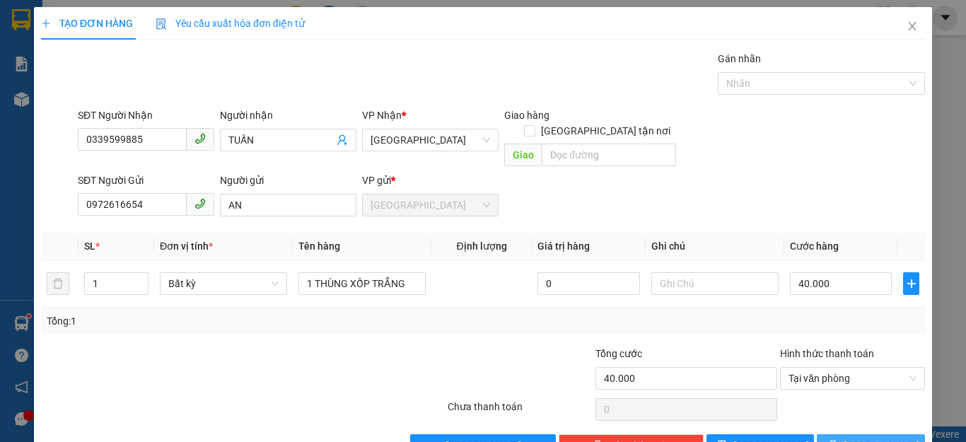
click at [838, 440] on icon "printer" at bounding box center [834, 445] width 10 height 10
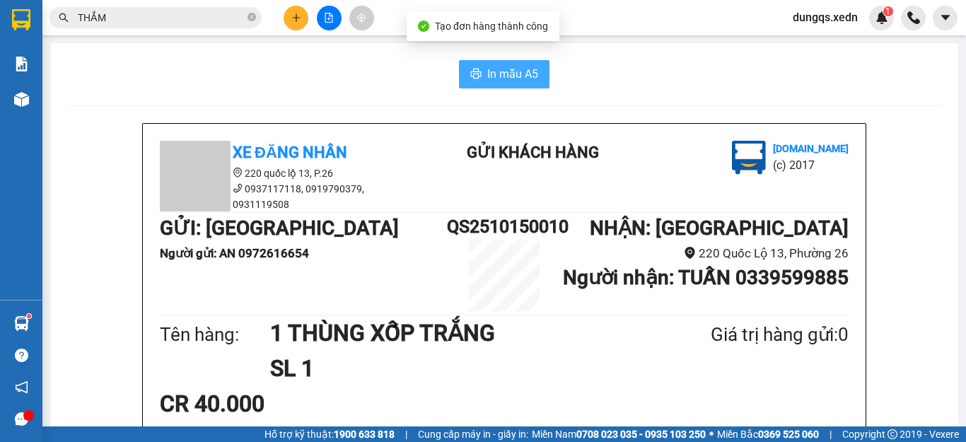
click at [496, 81] on span "In mẫu A5" at bounding box center [512, 74] width 51 height 18
